Goal: Find specific page/section: Find specific page/section

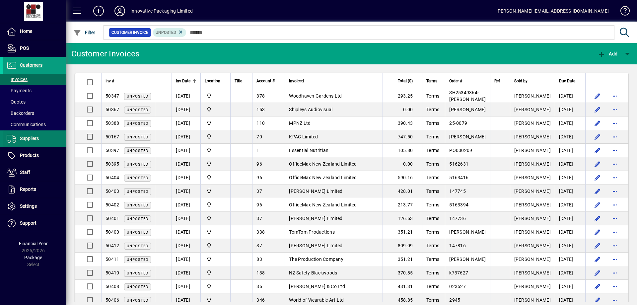
click at [32, 140] on span "Suppliers" at bounding box center [29, 138] width 19 height 5
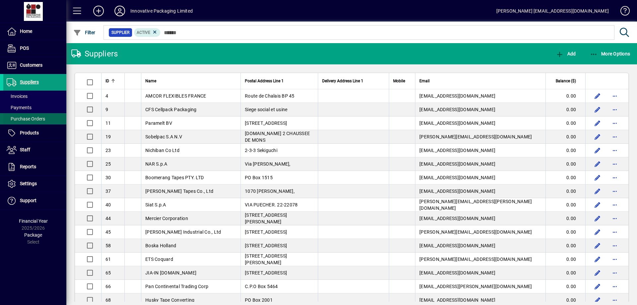
click at [31, 121] on span "Purchase Orders" at bounding box center [26, 118] width 38 height 5
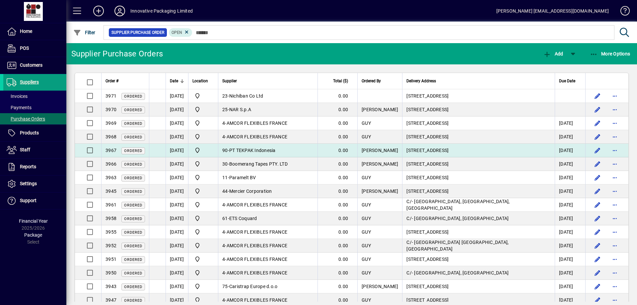
click at [259, 149] on span "PT TEKPAK Indonesia" at bounding box center [252, 150] width 46 height 5
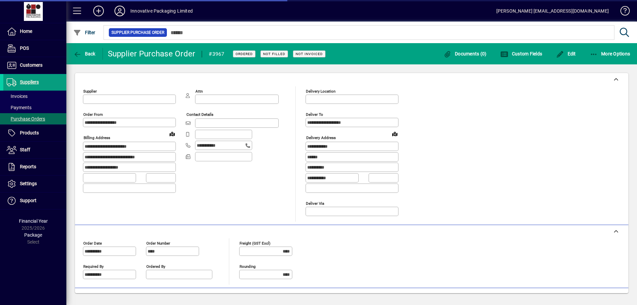
type input "**********"
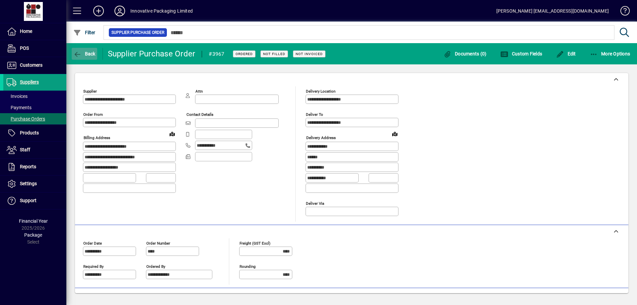
click at [75, 55] on icon "button" at bounding box center [77, 54] width 8 height 7
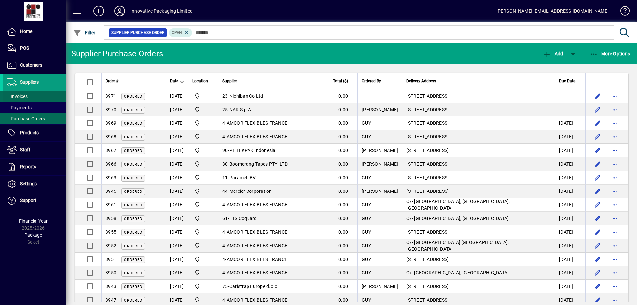
click at [20, 93] on span "Invoices" at bounding box center [15, 96] width 24 height 7
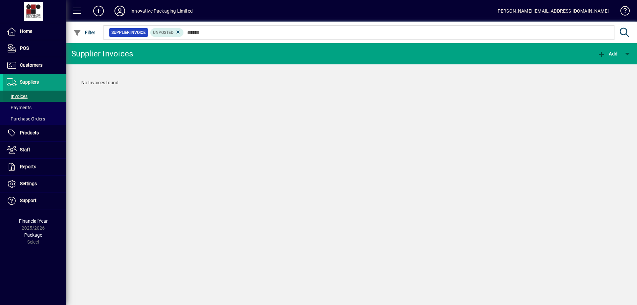
click at [19, 94] on span "Invoices" at bounding box center [17, 96] width 21 height 5
click at [31, 64] on span "Customers" at bounding box center [31, 64] width 23 height 5
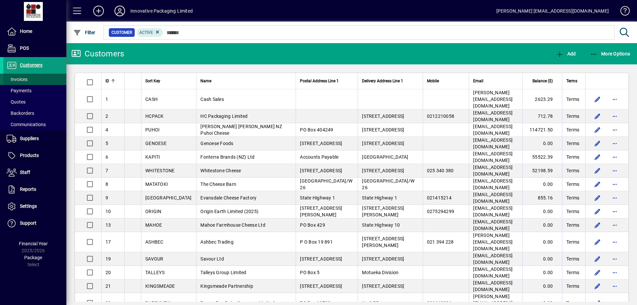
click at [22, 80] on span "Invoices" at bounding box center [17, 79] width 21 height 5
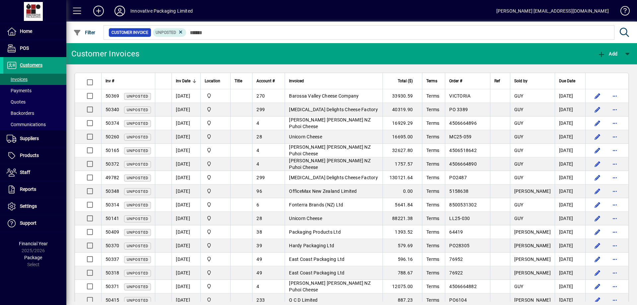
click at [195, 82] on div at bounding box center [195, 82] width 2 height 2
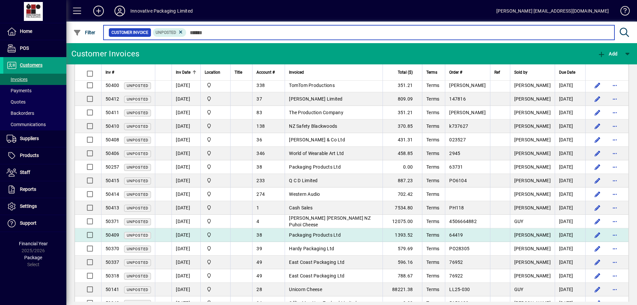
scroll to position [133, 0]
